Goal: Check status: Check status

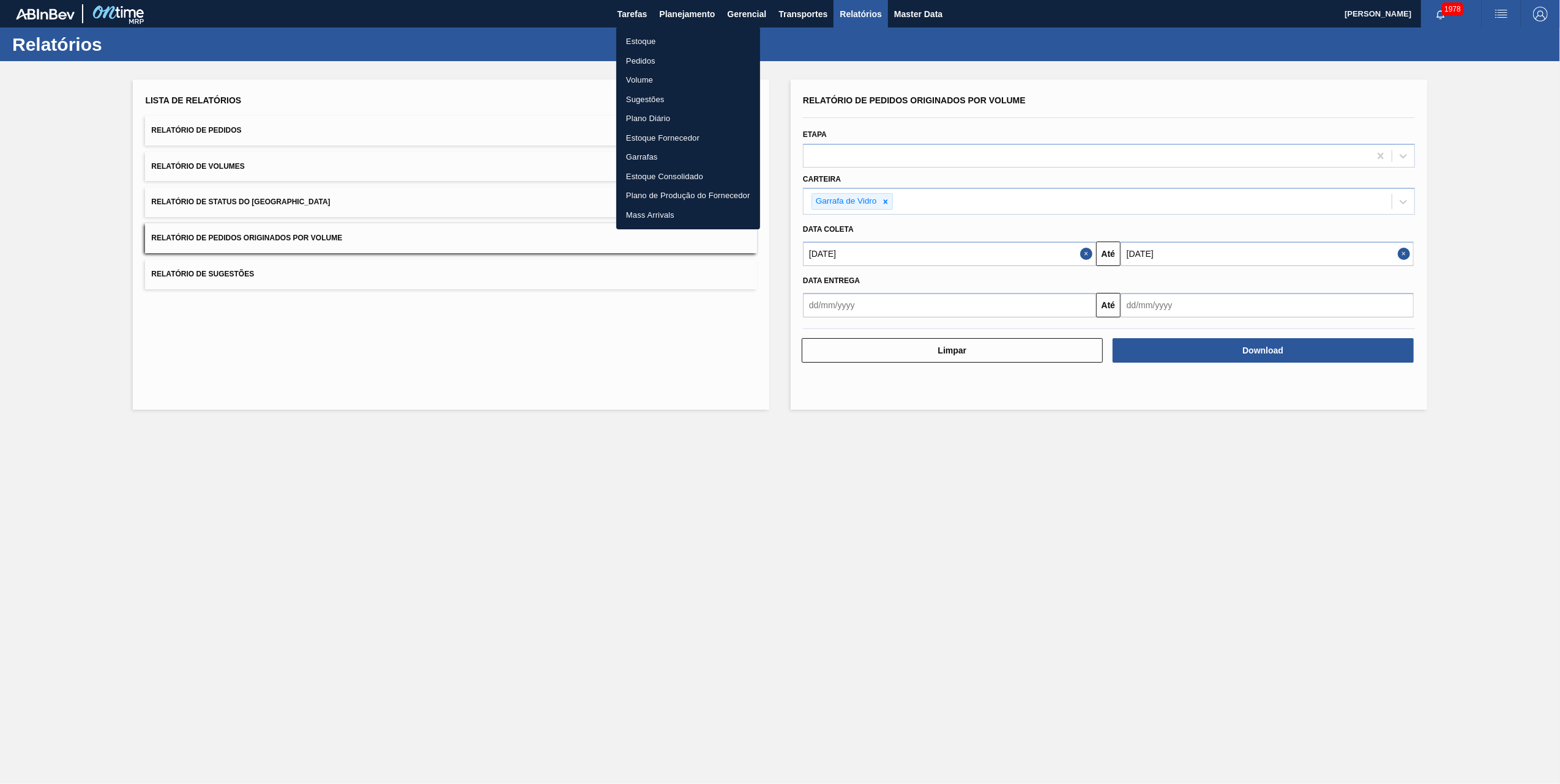
click at [645, 63] on li "Pedidos" at bounding box center [688, 61] width 144 height 20
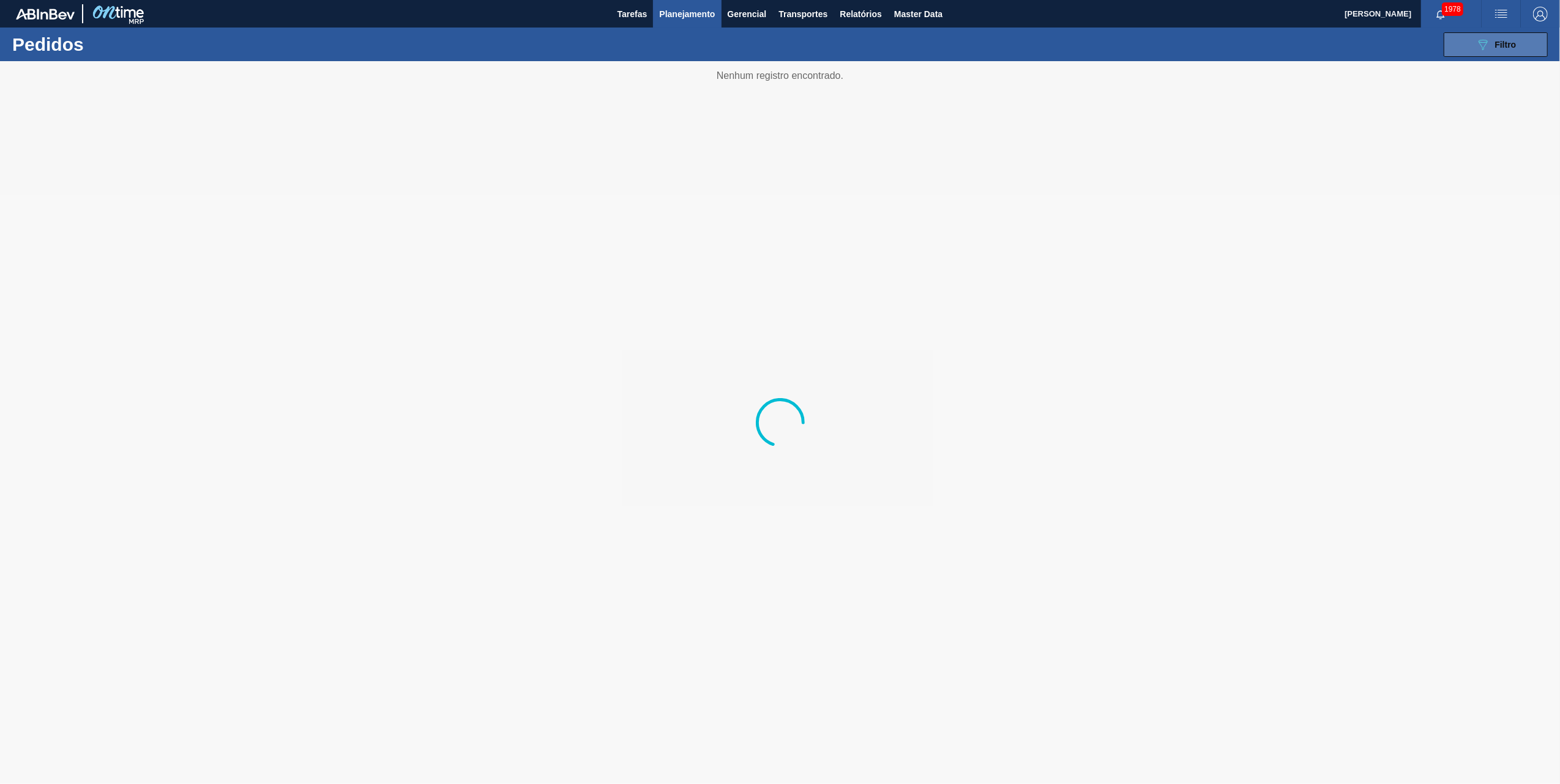
click at [1494, 47] on div "089F7B8B-B2A5-4AFE-B5C0-19BA573D28AC Filtro" at bounding box center [1497, 44] width 41 height 15
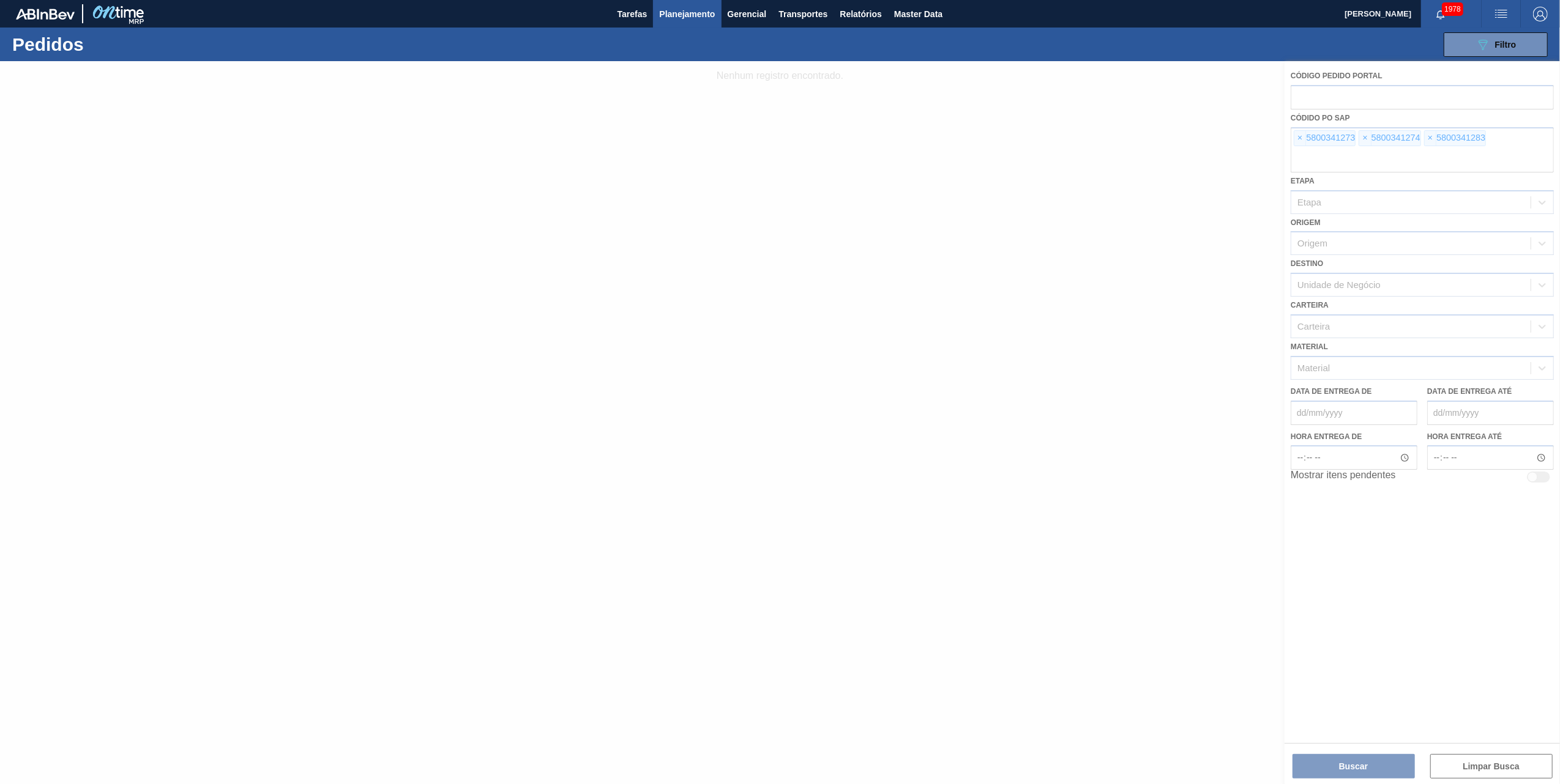
click at [1307, 147] on div at bounding box center [780, 423] width 1560 height 723
click at [1298, 140] on div at bounding box center [780, 423] width 1560 height 723
click at [1300, 140] on div at bounding box center [780, 423] width 1560 height 723
click at [1300, 140] on span "×" at bounding box center [1300, 138] width 12 height 15
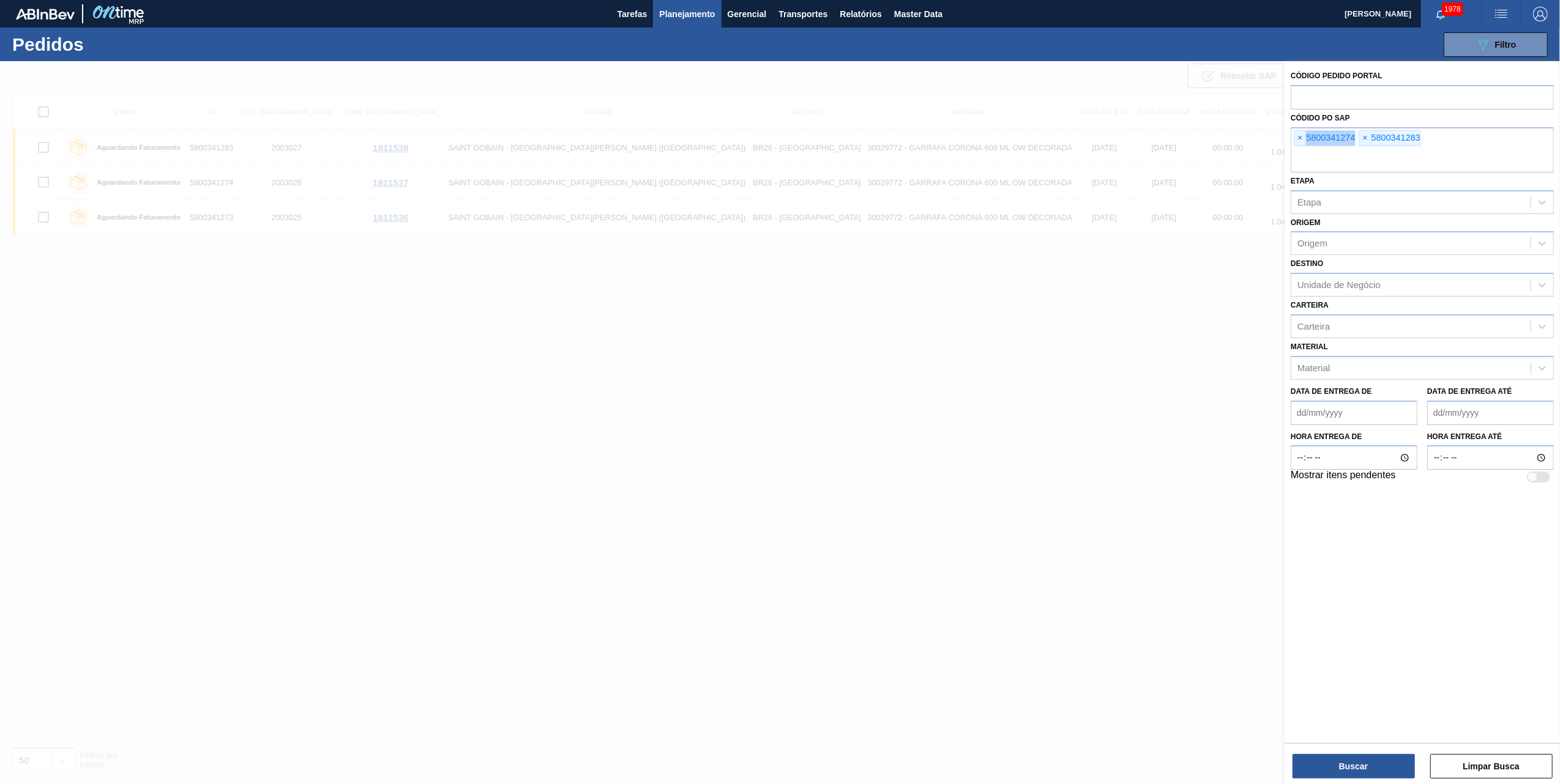
click at [1300, 140] on span "×" at bounding box center [1300, 138] width 12 height 15
click at [1300, 149] on input "text" at bounding box center [1423, 160] width 263 height 23
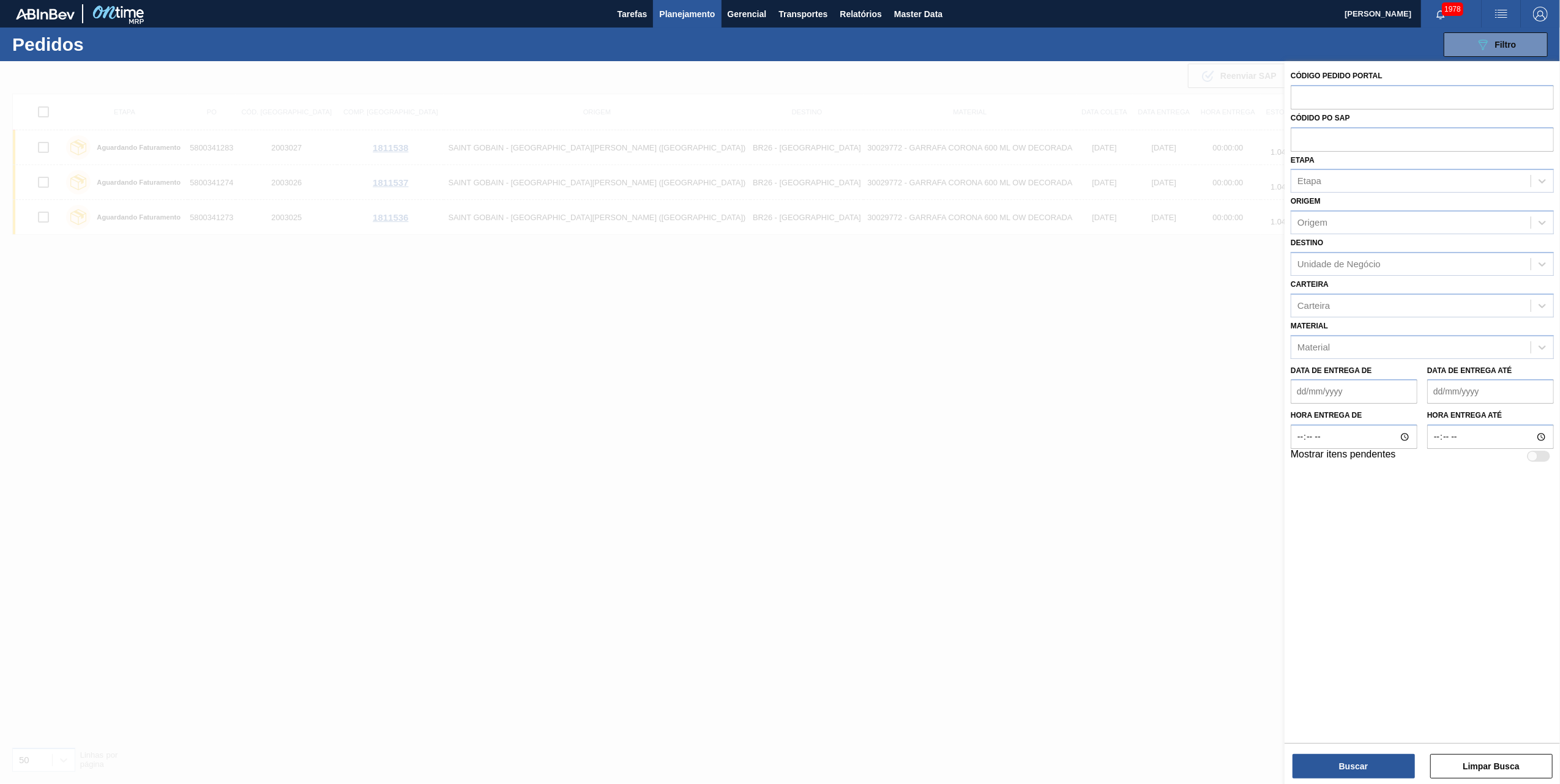
paste input "5800336763"
type input "5800336763"
click at [1334, 754] on div "Buscar Limpar Busca" at bounding box center [1422, 760] width 275 height 34
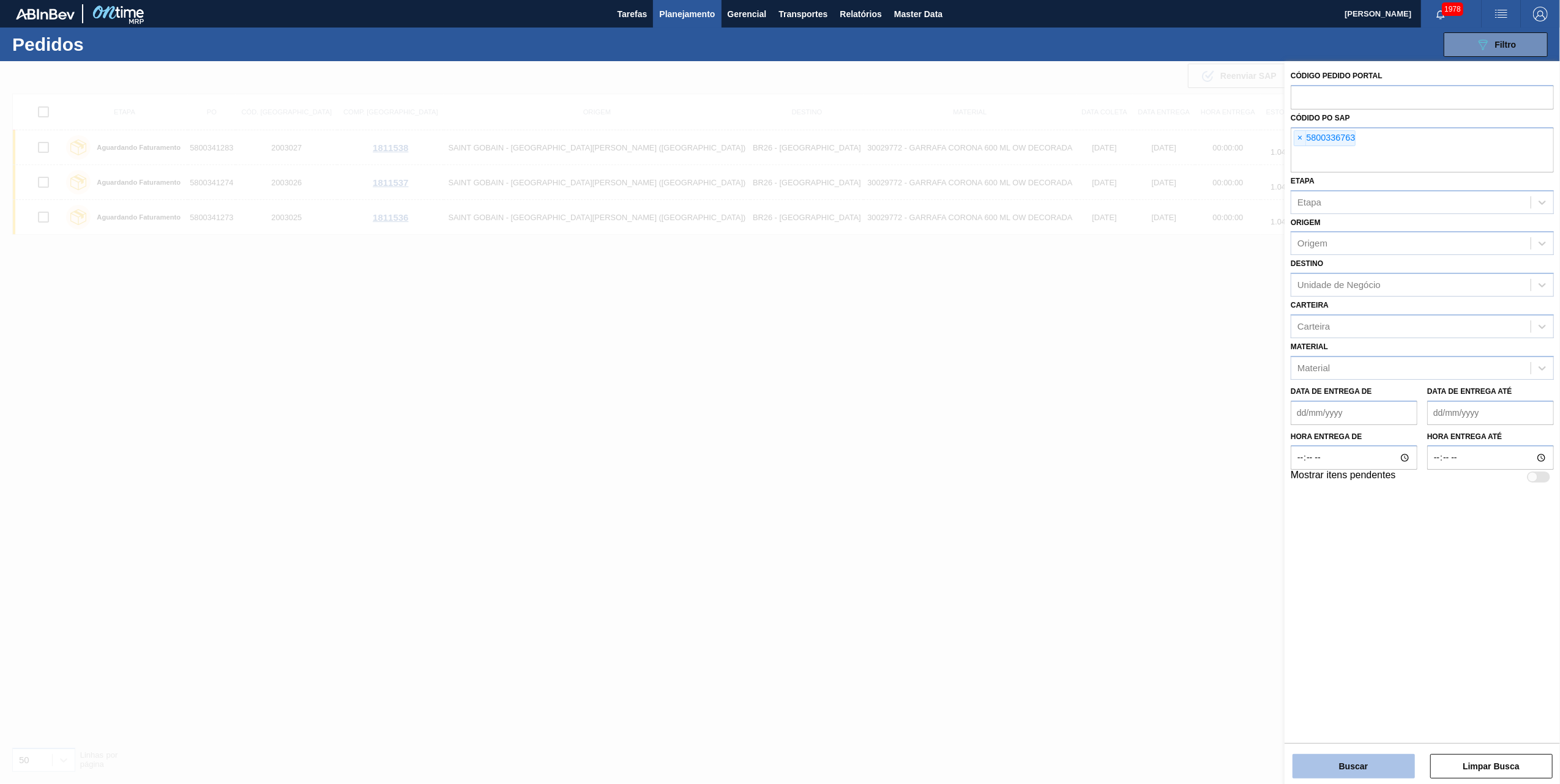
click at [1334, 759] on button "Buscar" at bounding box center [1354, 767] width 122 height 25
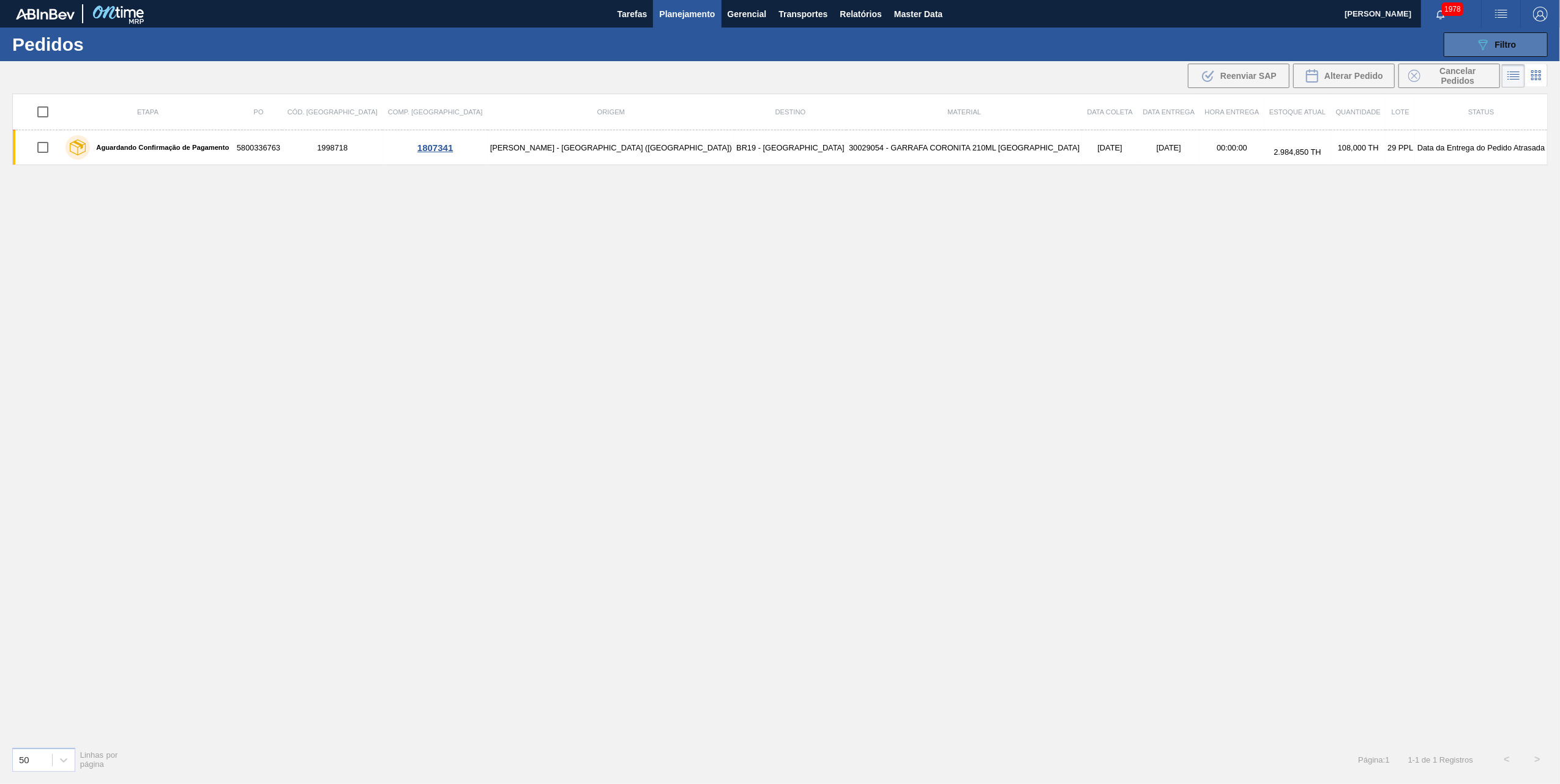
click at [1489, 50] on icon "089F7B8B-B2A5-4AFE-B5C0-19BA573D28AC" at bounding box center [1483, 44] width 15 height 15
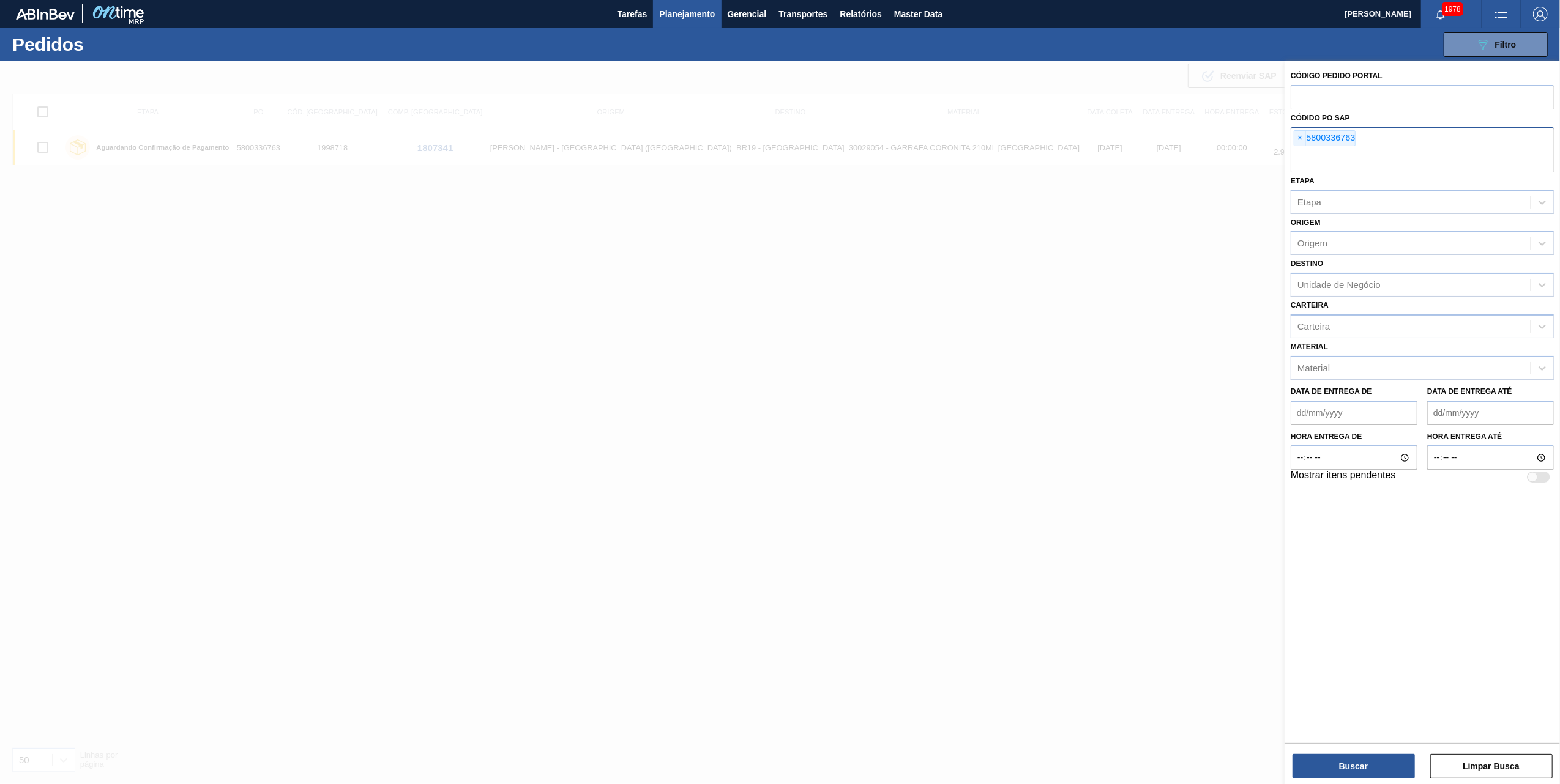
click at [1298, 132] on span "×" at bounding box center [1300, 138] width 12 height 15
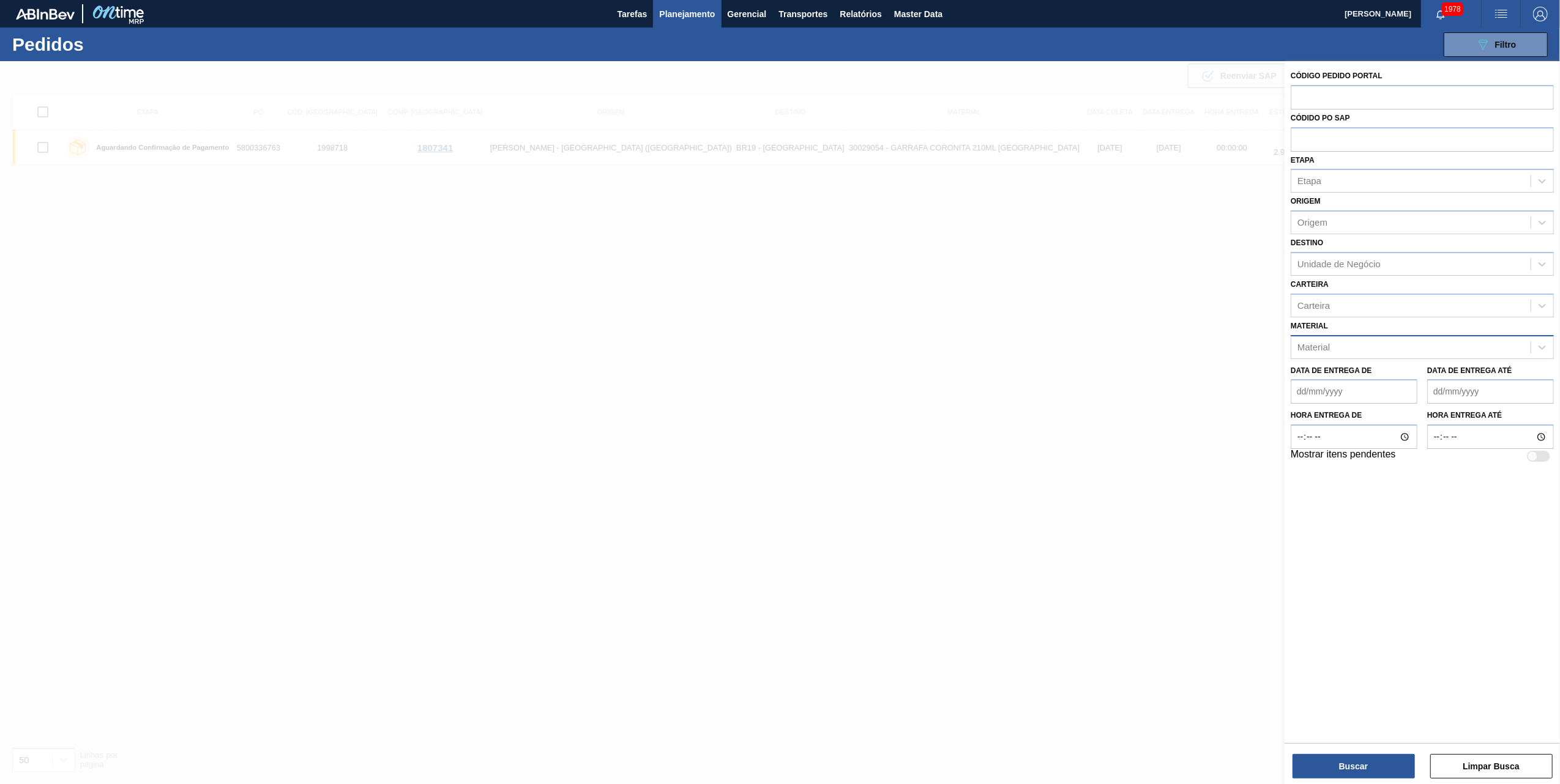
paste input "5800341913"
type input "5800341913"
click at [1335, 772] on button "Buscar" at bounding box center [1354, 767] width 122 height 25
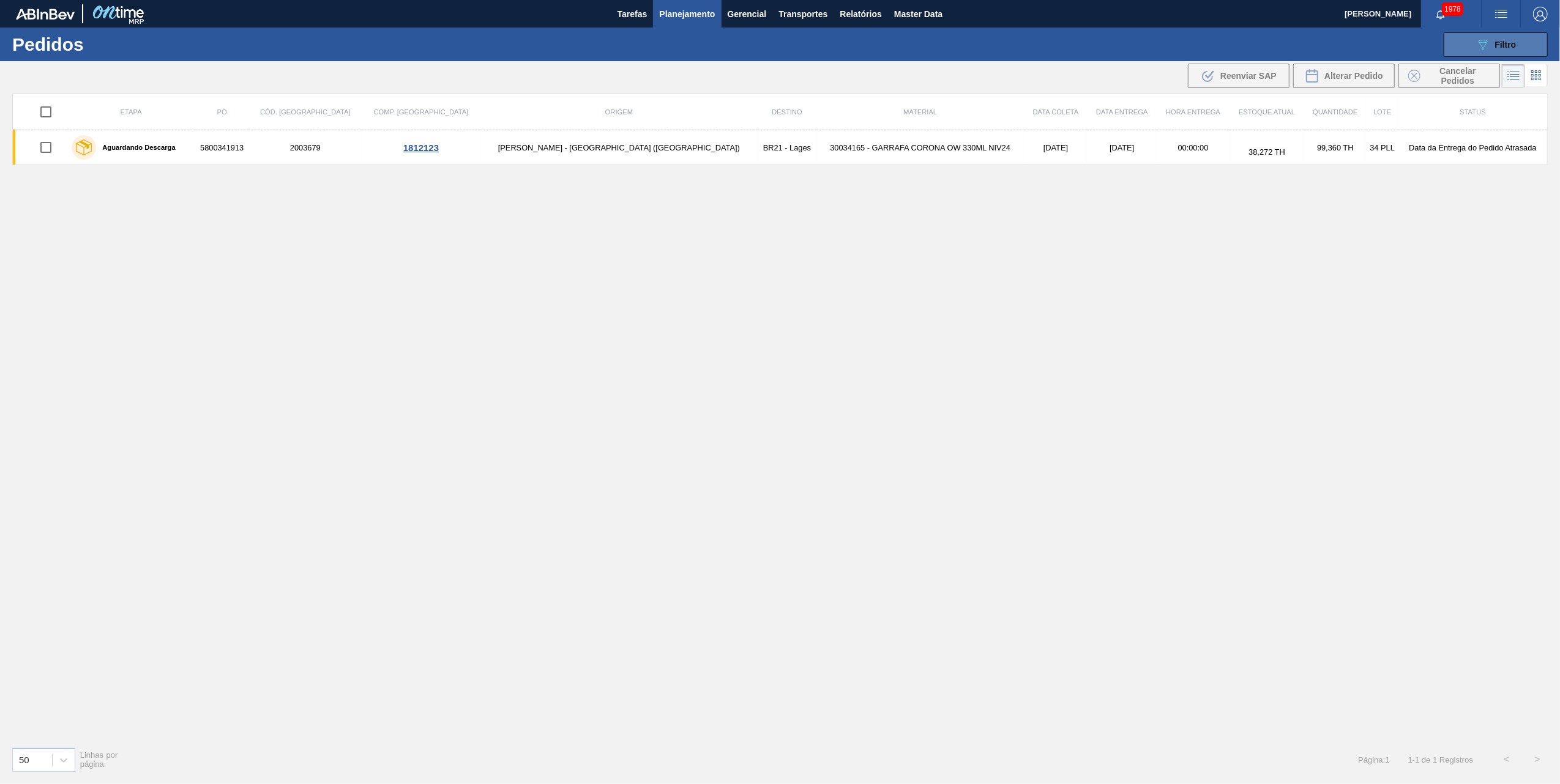
click at [1505, 33] on button "089F7B8B-B2A5-4AFE-B5C0-19BA573D28AC Filtro" at bounding box center [1495, 44] width 104 height 25
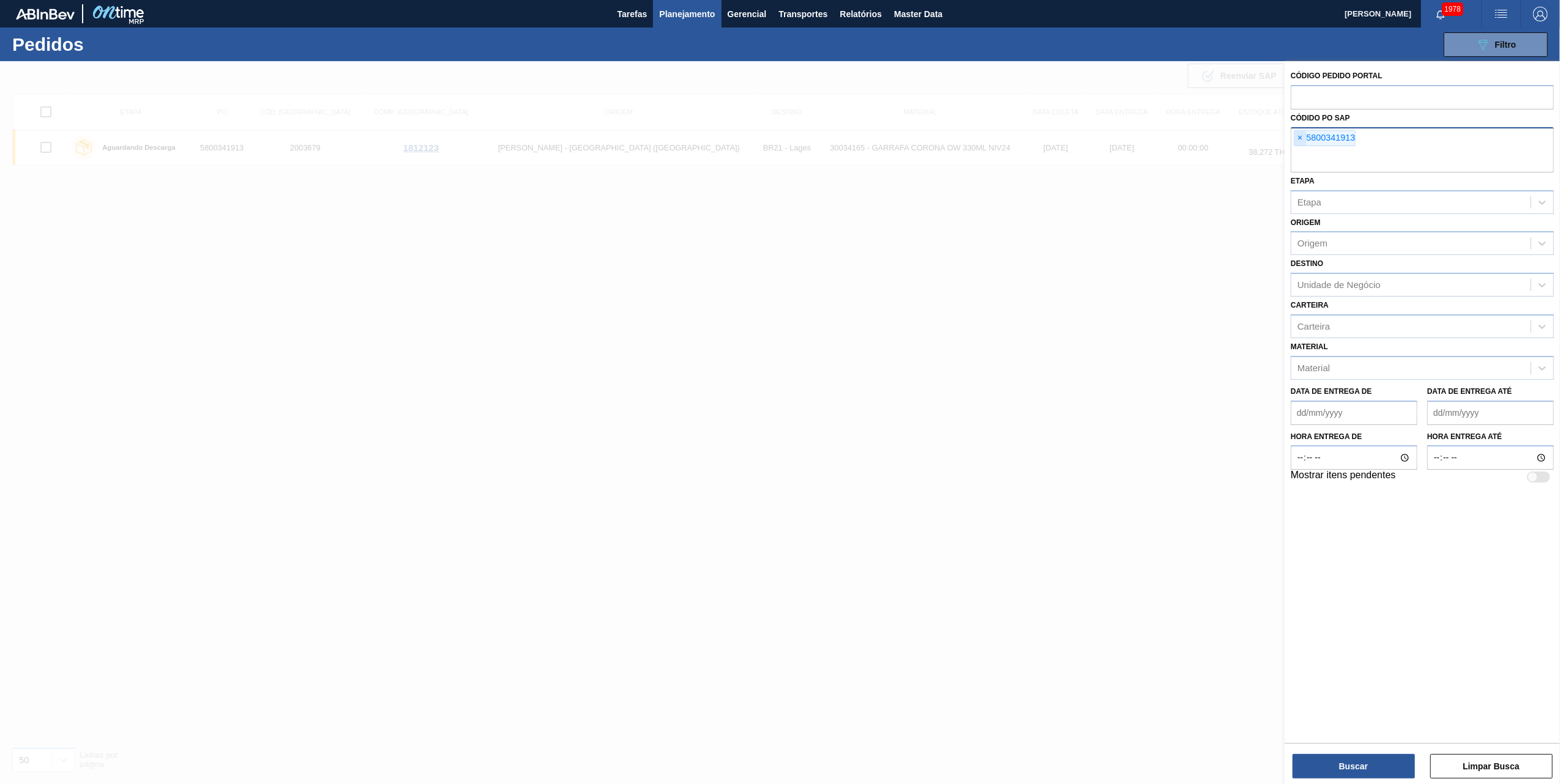
click at [1303, 132] on span "×" at bounding box center [1300, 138] width 12 height 15
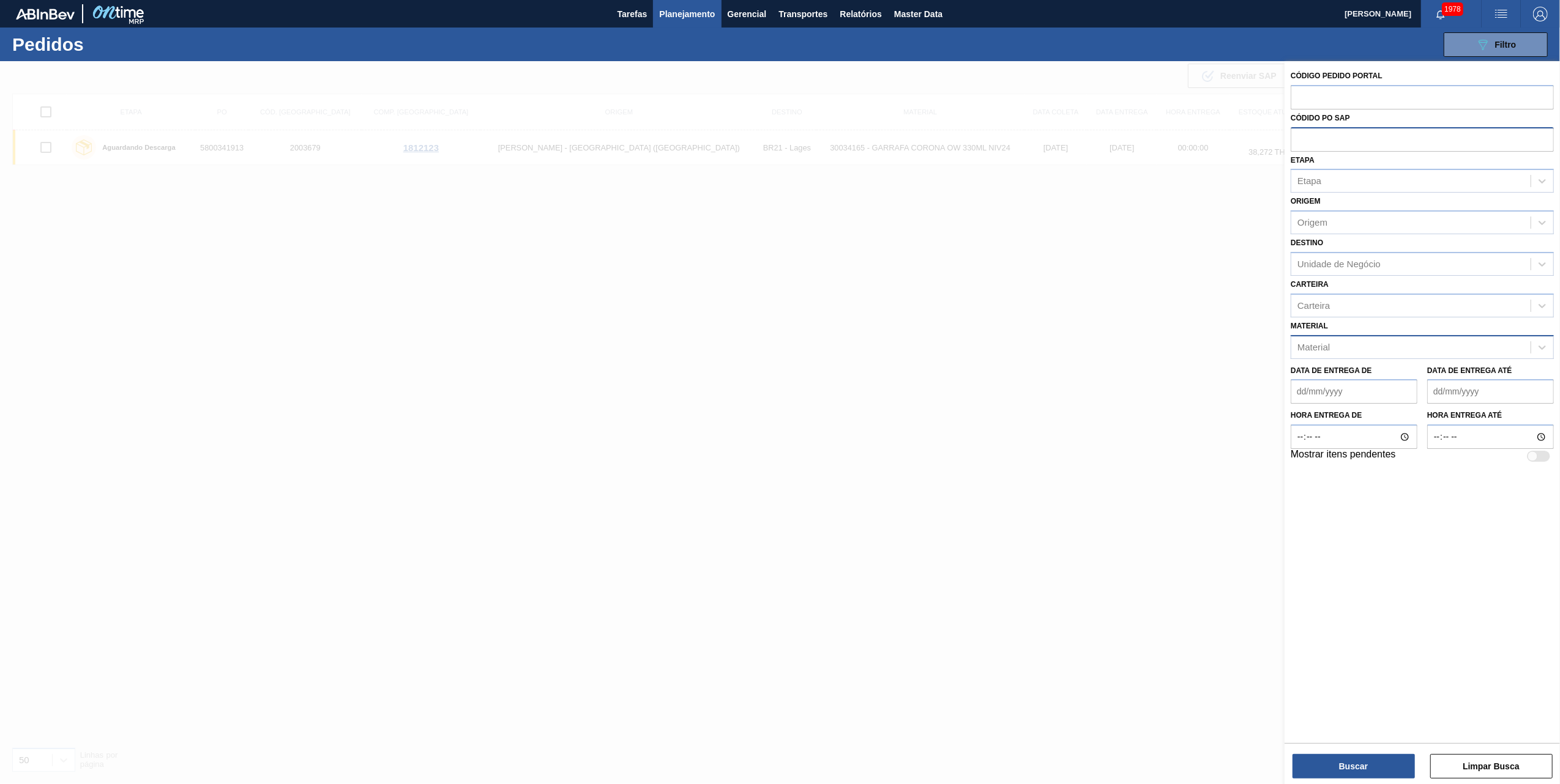
paste input "text"
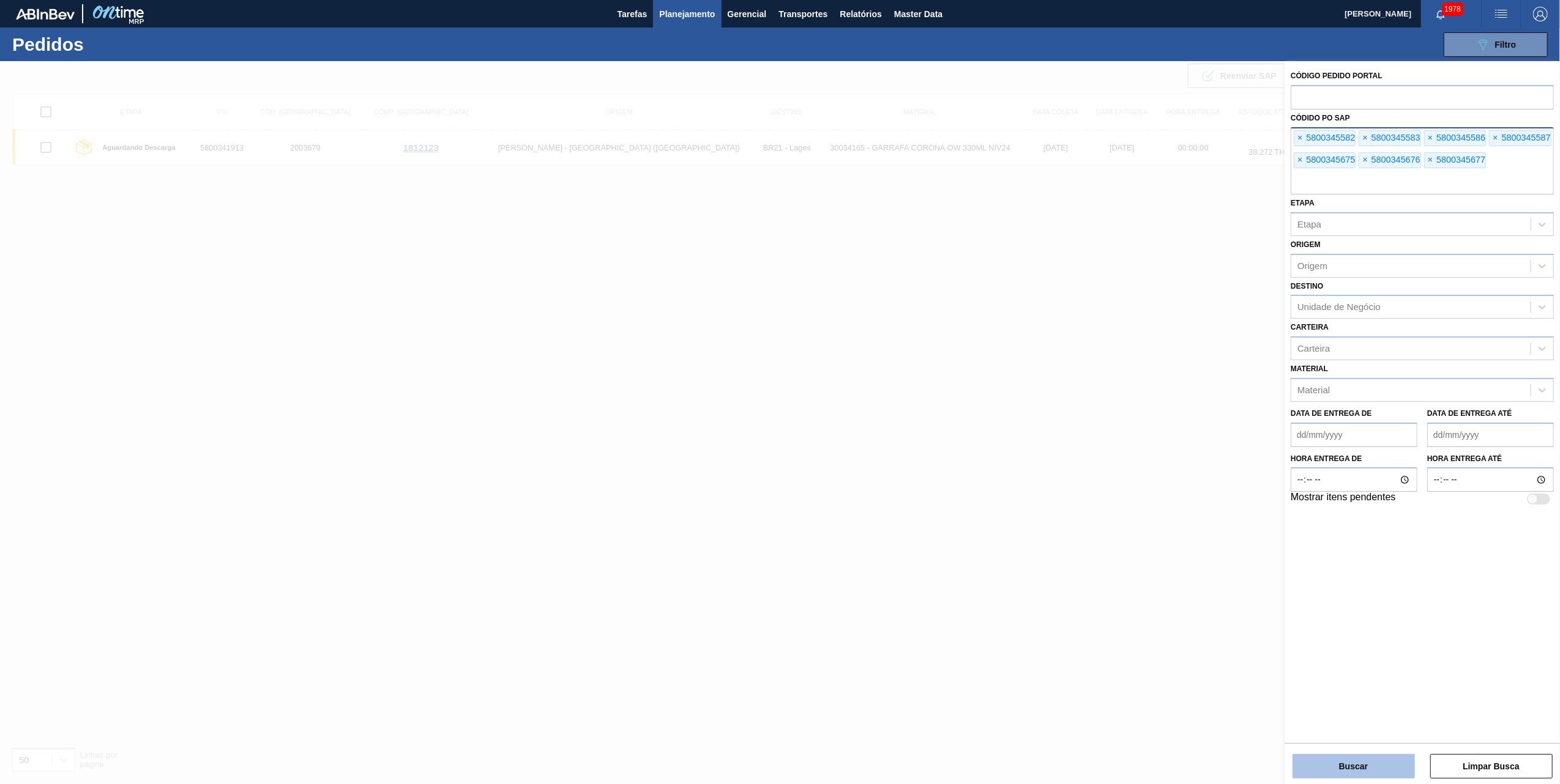
click at [1377, 770] on button "Buscar" at bounding box center [1354, 767] width 122 height 25
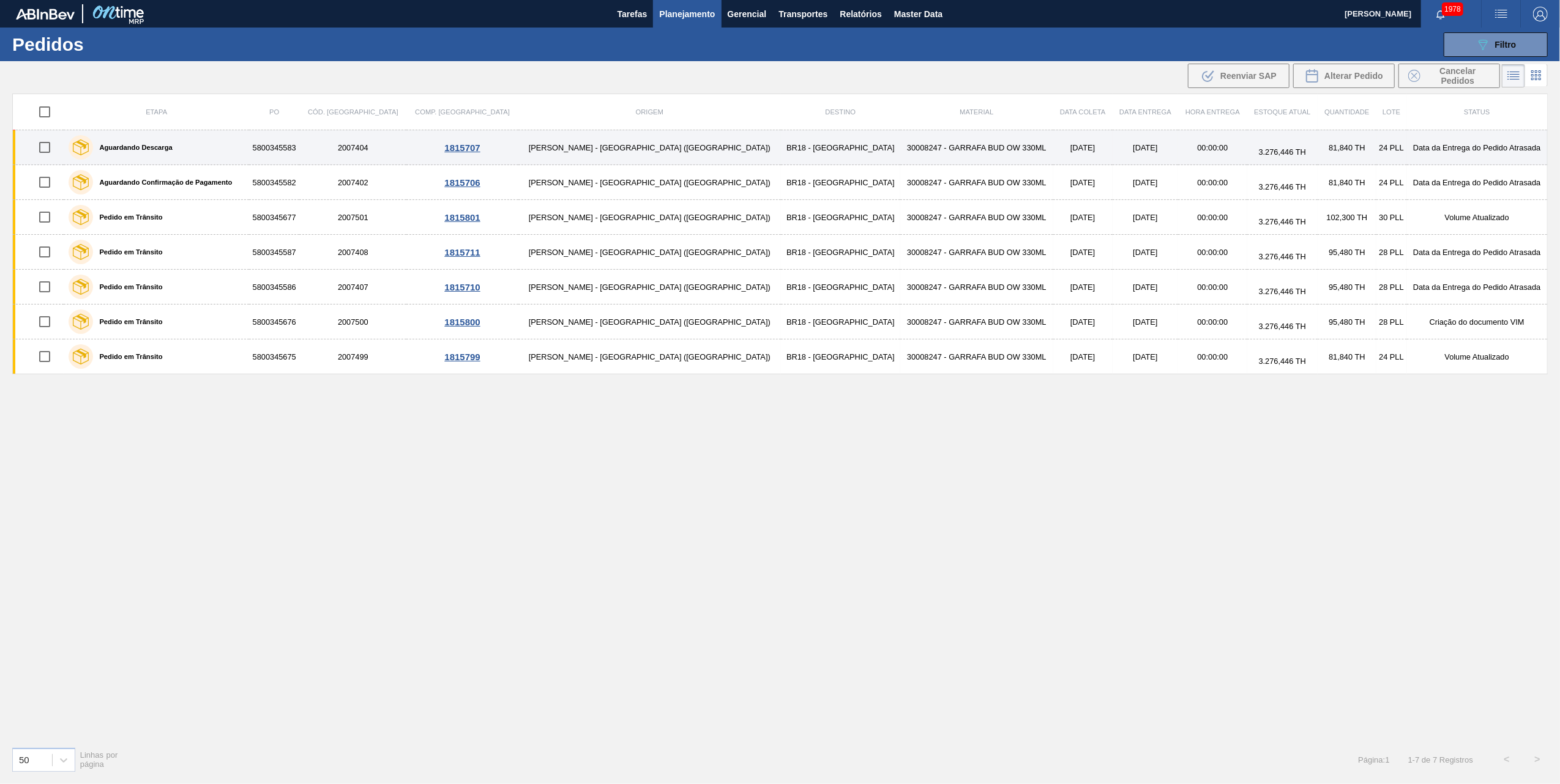
click at [900, 147] on td "30008247 - GARRAFA BUD OW 330ML" at bounding box center [976, 147] width 153 height 35
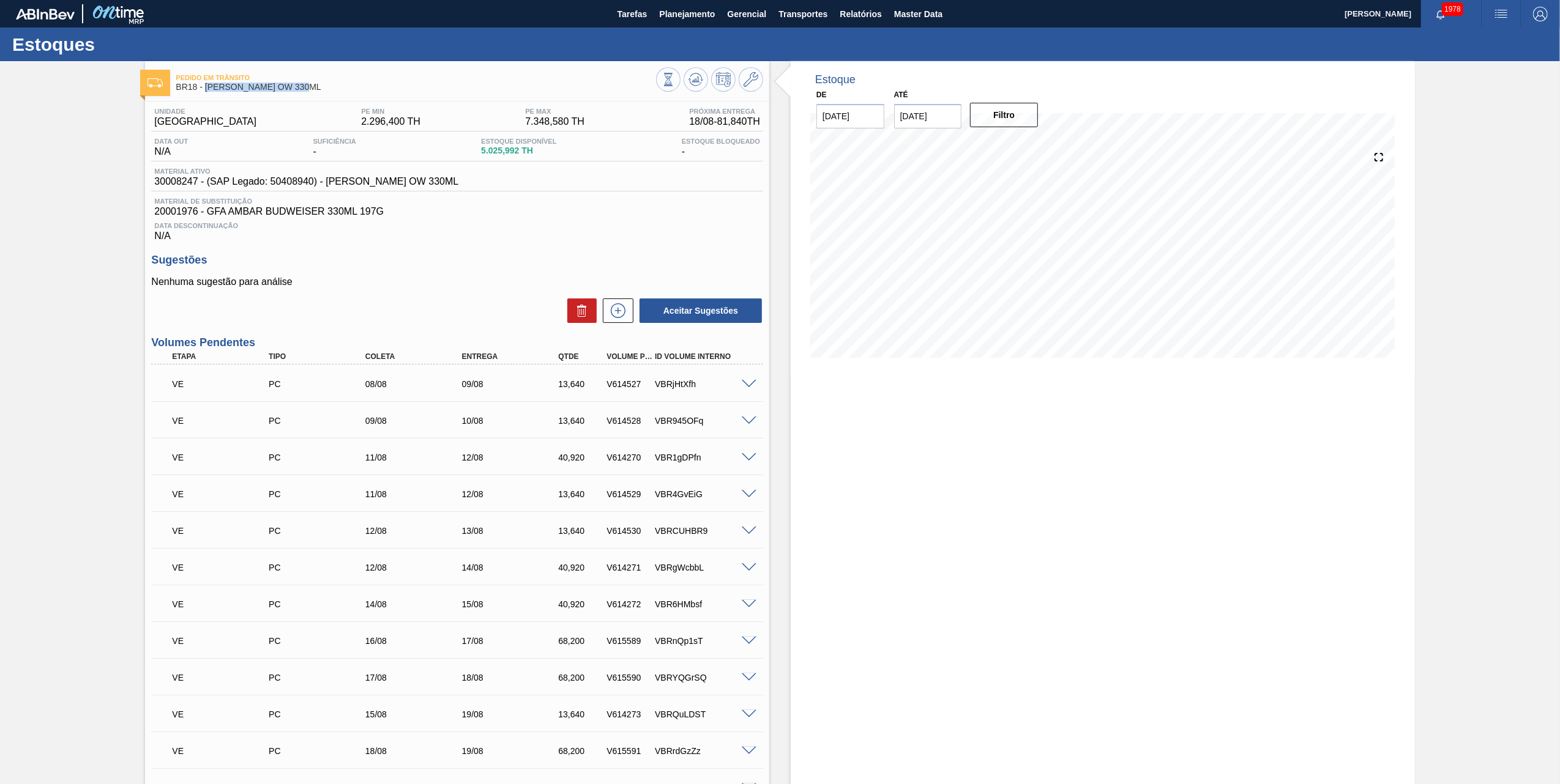
drag, startPoint x: 328, startPoint y: 86, endPoint x: 207, endPoint y: 82, distance: 121.1
click at [207, 82] on span "BR18 - [PERSON_NAME] OW 330ML" at bounding box center [416, 87] width 481 height 10
copy span "GARRAFA BUD OW 330ML"
